Goal: Find contact information: Find contact information

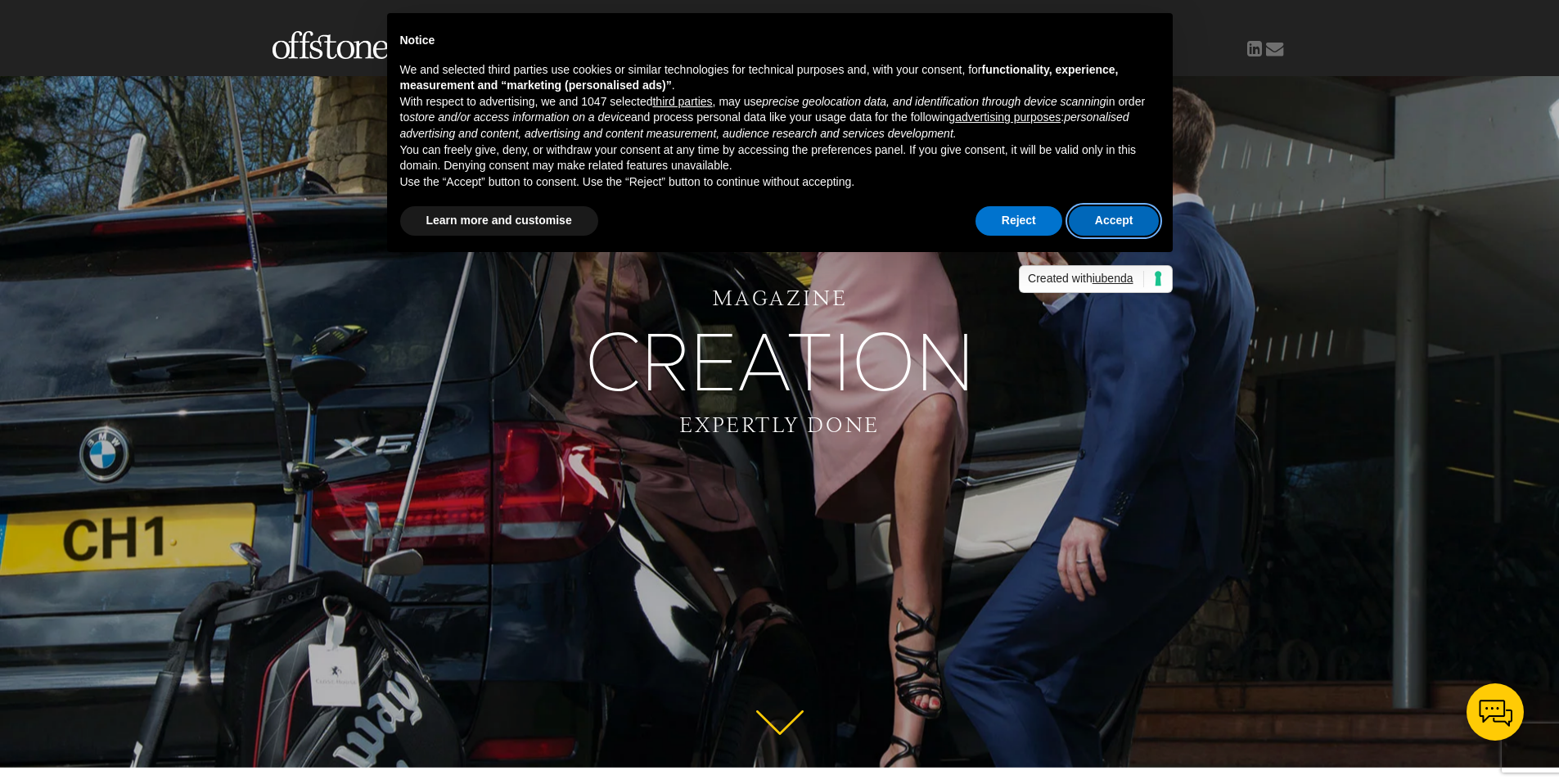
click at [1088, 220] on button "Accept" at bounding box center [1114, 220] width 91 height 29
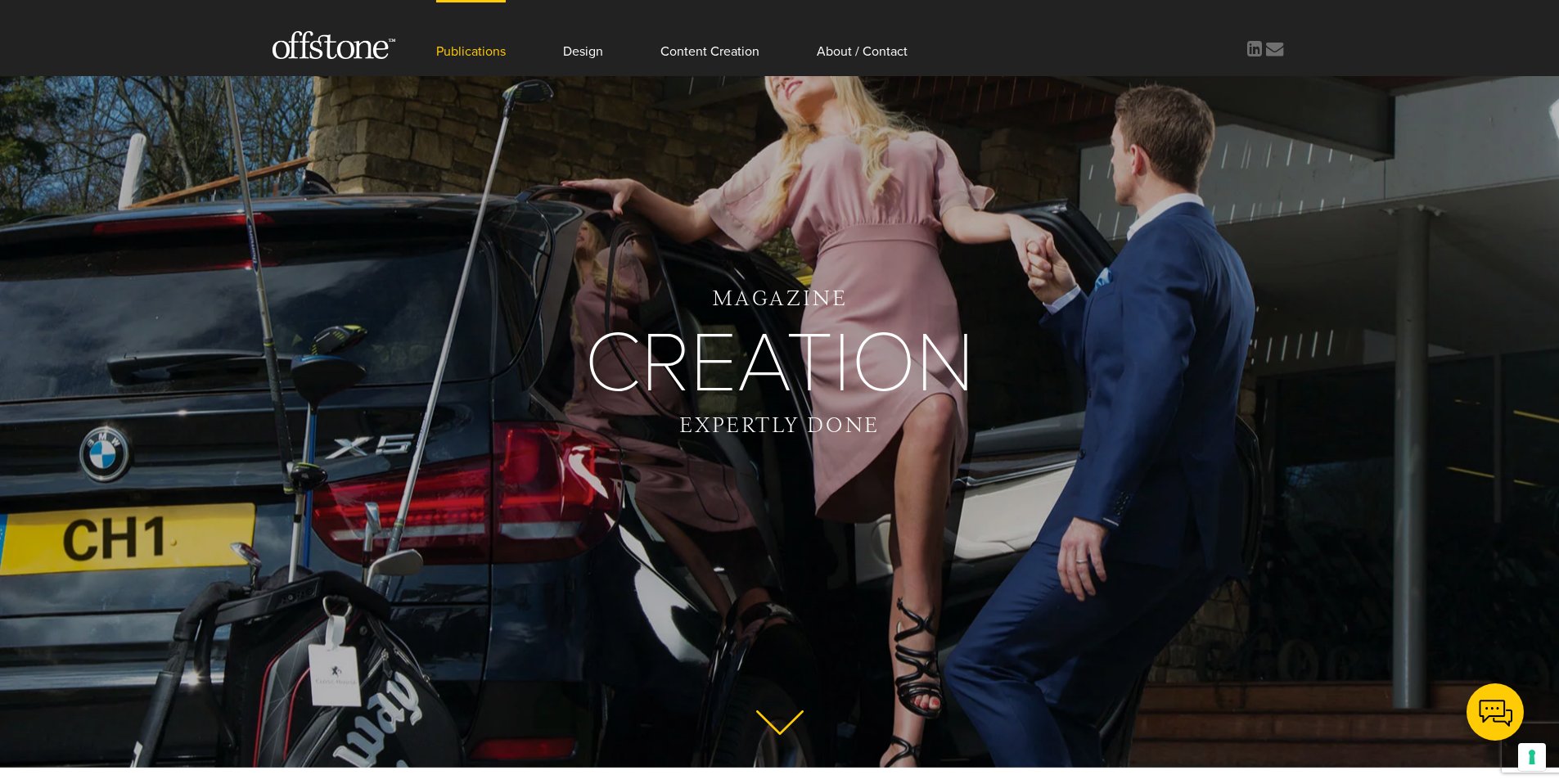
click at [500, 54] on link "Publications" at bounding box center [472, 38] width 70 height 76
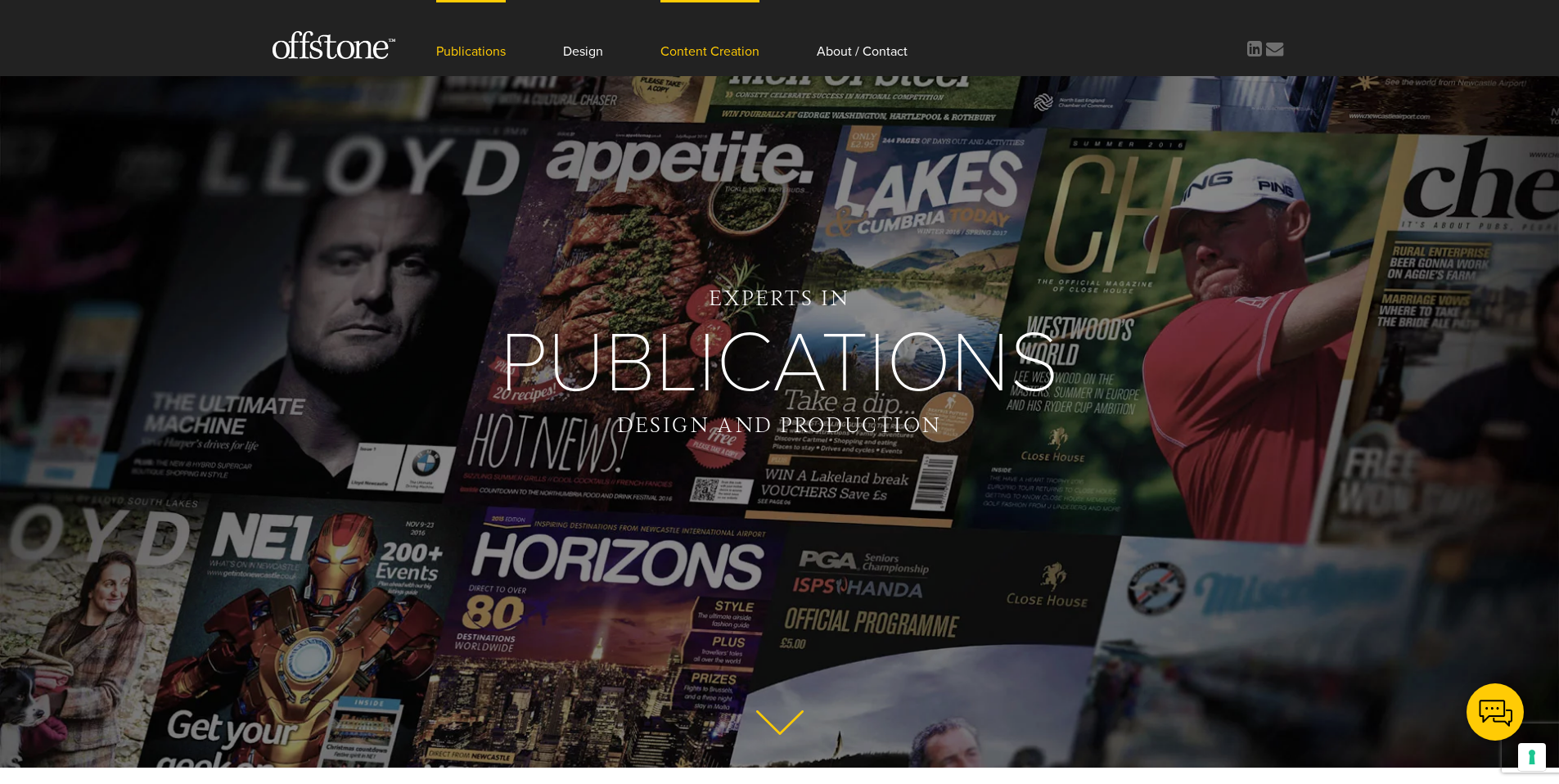
click at [693, 49] on link "Content Creation" at bounding box center [710, 38] width 99 height 76
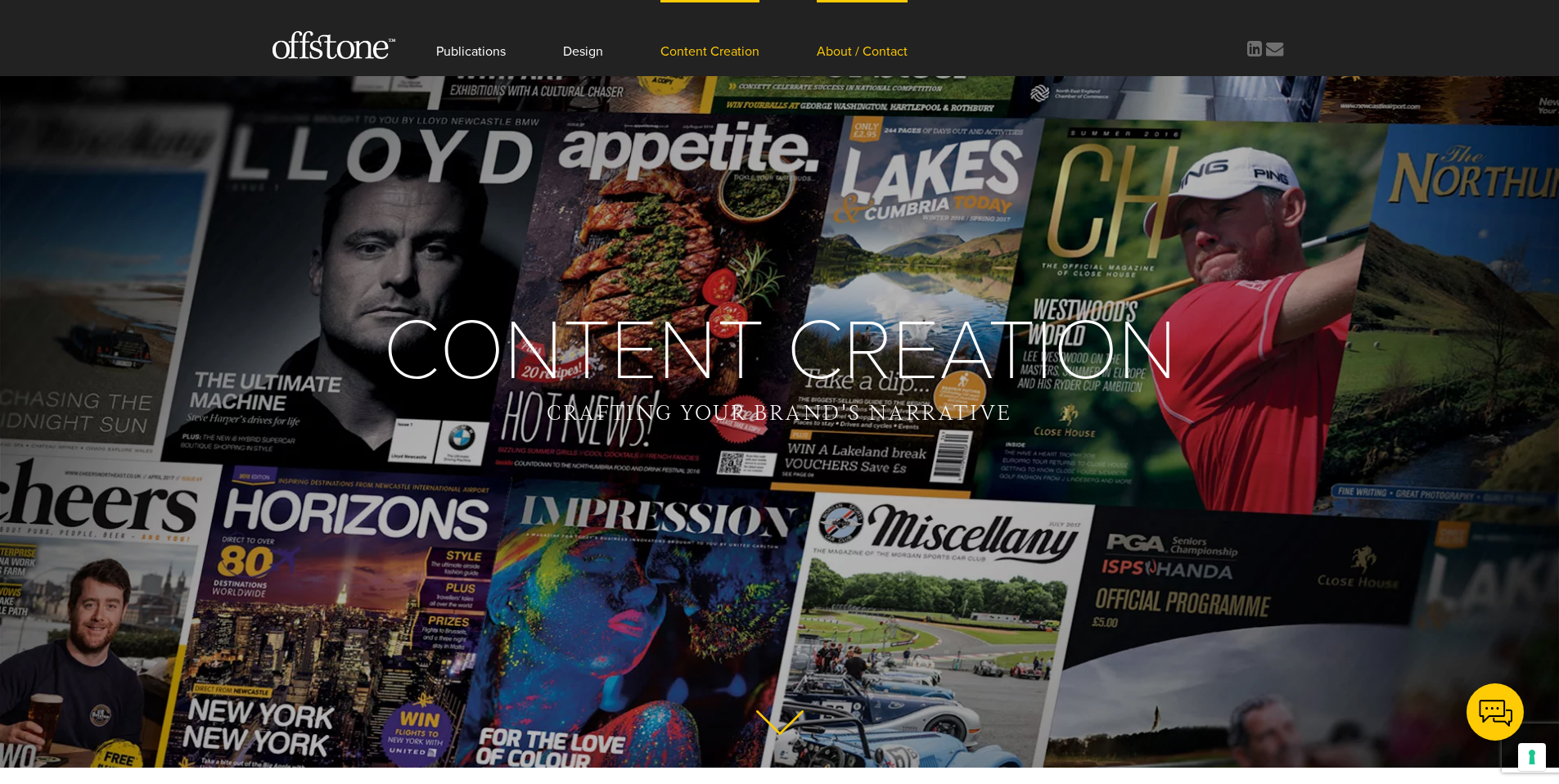
click at [840, 57] on link "About / Contact" at bounding box center [861, 38] width 91 height 76
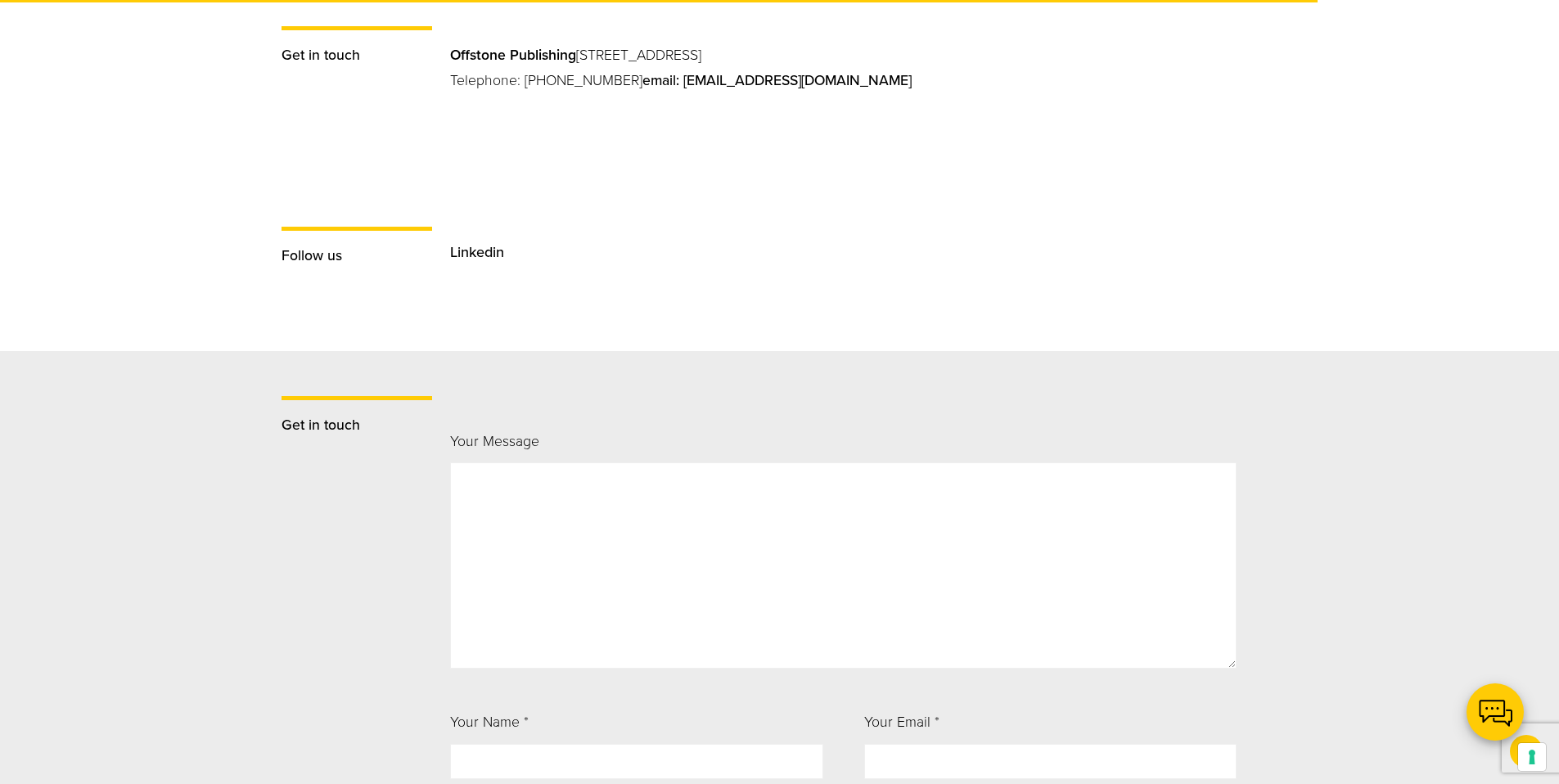
scroll to position [1528, 0]
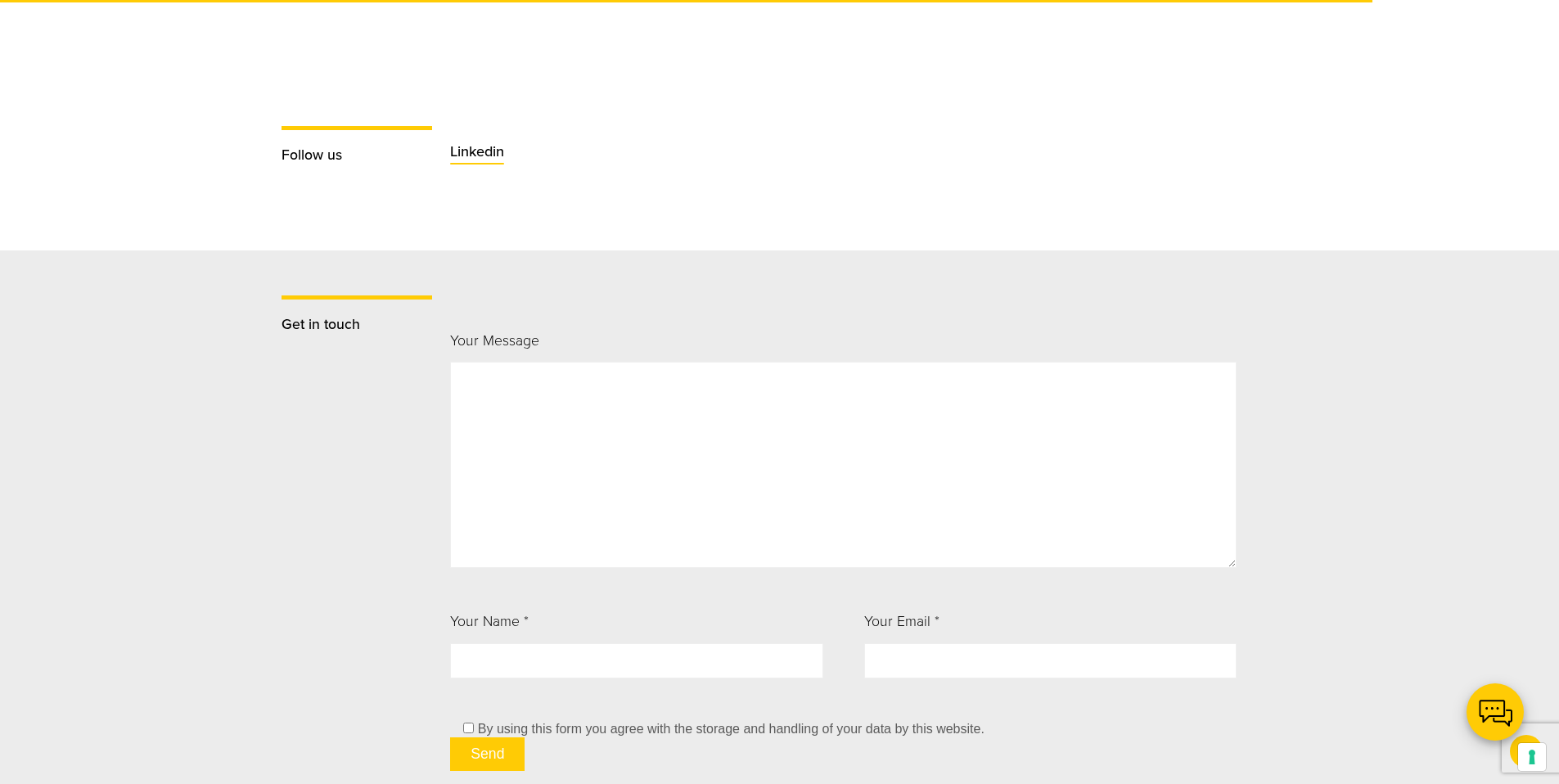
click at [477, 149] on link "Linkedin" at bounding box center [478, 152] width 54 height 18
